Goal: Task Accomplishment & Management: Use online tool/utility

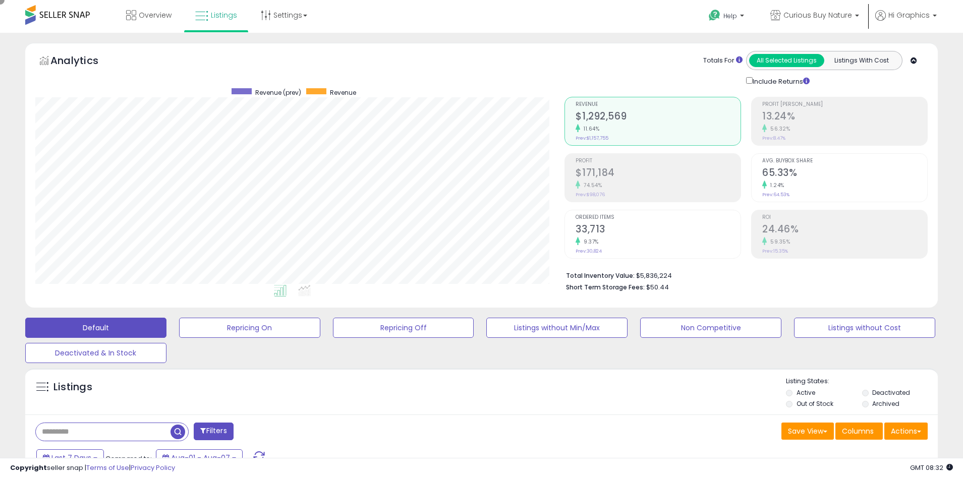
scroll to position [207, 530]
click at [820, 15] on span "Curious Buy Nature" at bounding box center [818, 15] width 69 height 10
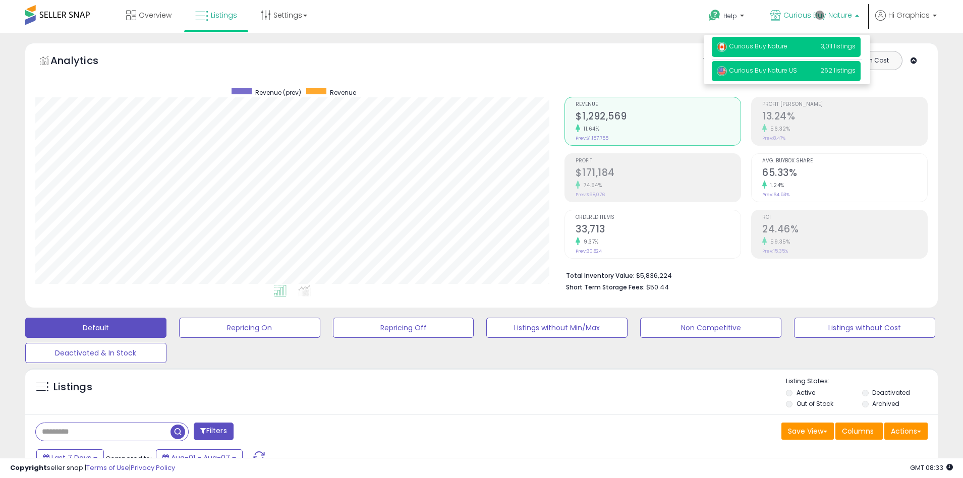
click at [787, 71] on span "Curious Buy Nature US" at bounding box center [757, 70] width 80 height 9
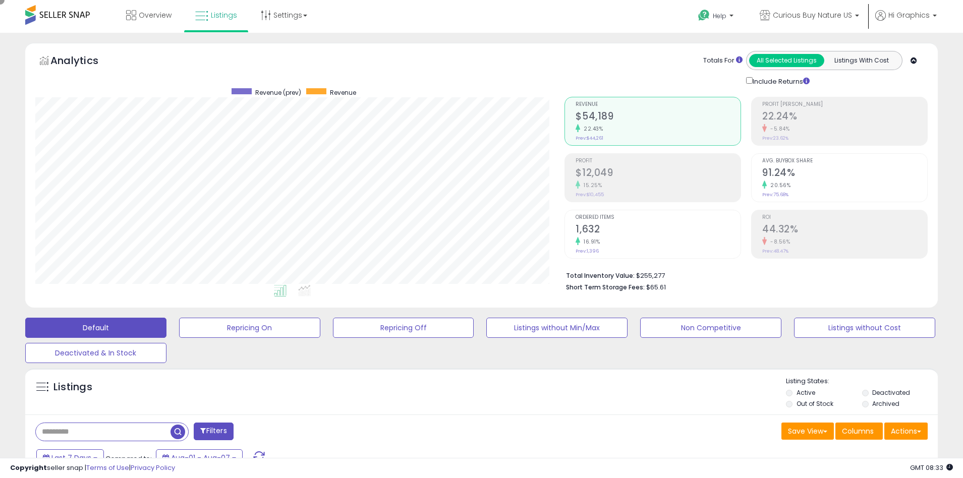
scroll to position [192, 0]
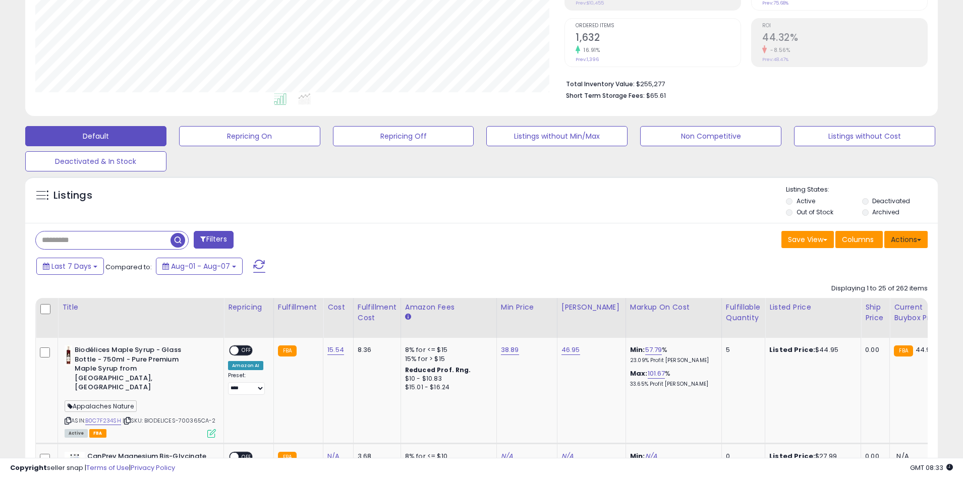
click at [906, 239] on button "Actions" at bounding box center [906, 239] width 43 height 17
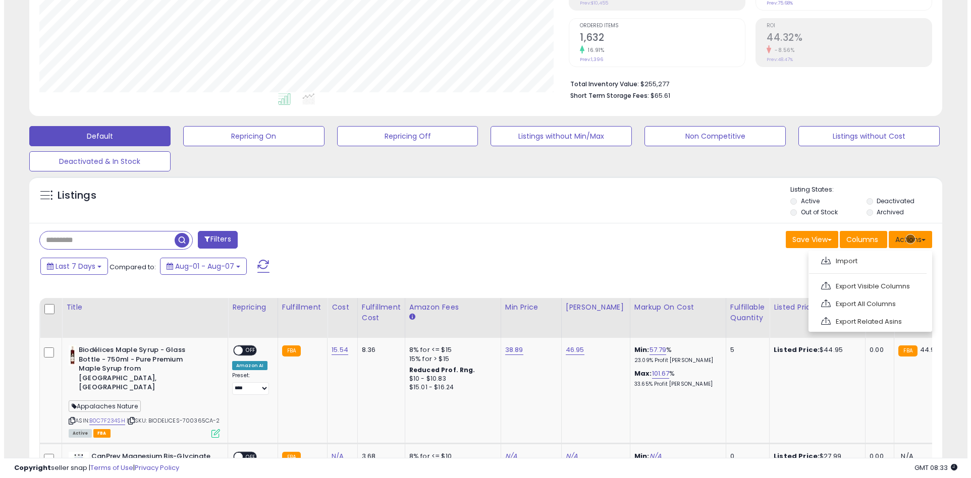
scroll to position [213, 0]
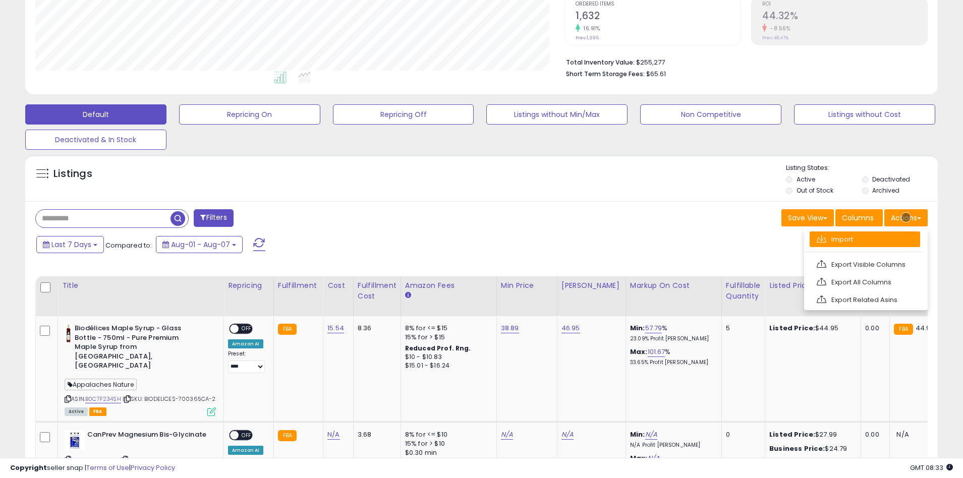
click at [865, 239] on link "Import" at bounding box center [865, 240] width 111 height 16
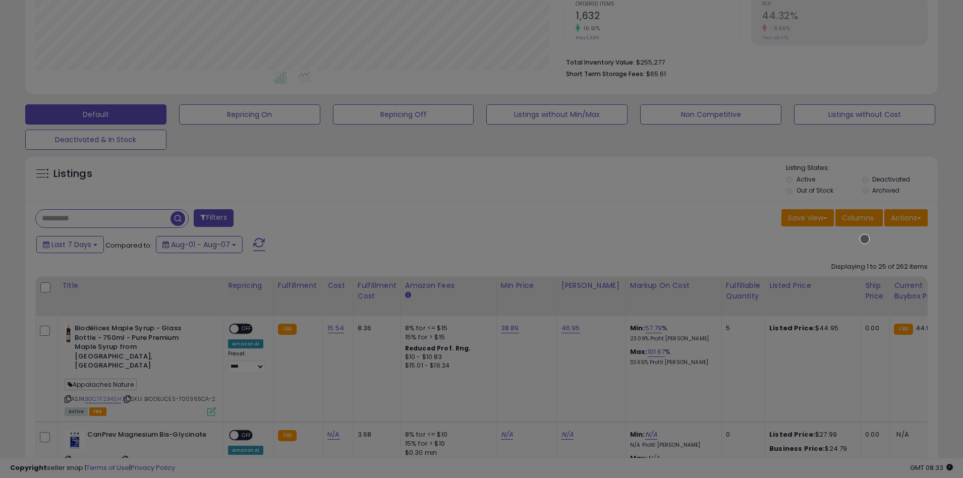
scroll to position [207, 534]
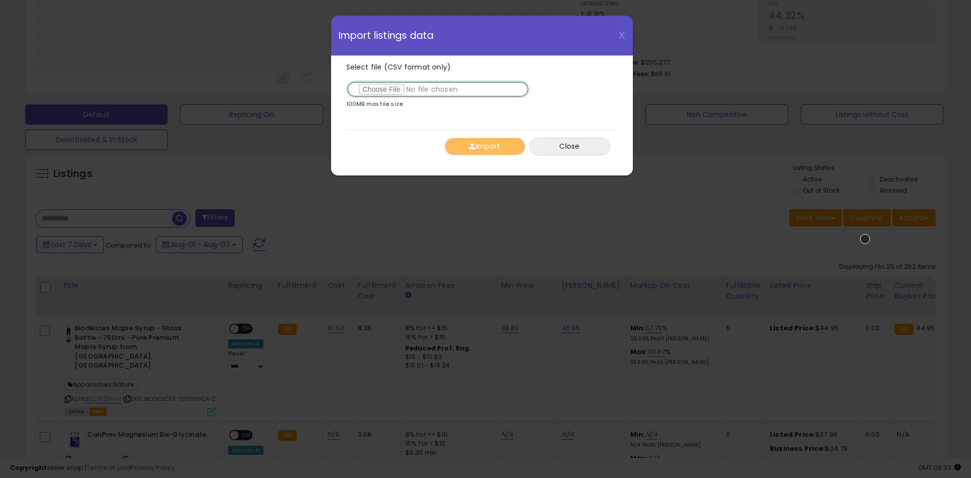
click at [435, 89] on input "Select file (CSV format only)" at bounding box center [437, 89] width 183 height 17
type input "**********"
click at [484, 146] on button "Import" at bounding box center [485, 147] width 81 height 18
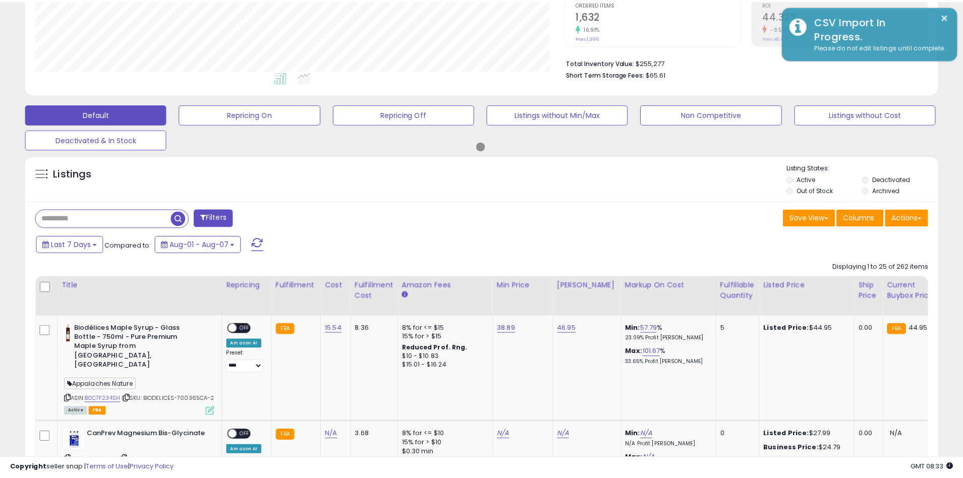
scroll to position [504414, 504091]
